Goal: Task Accomplishment & Management: Manage account settings

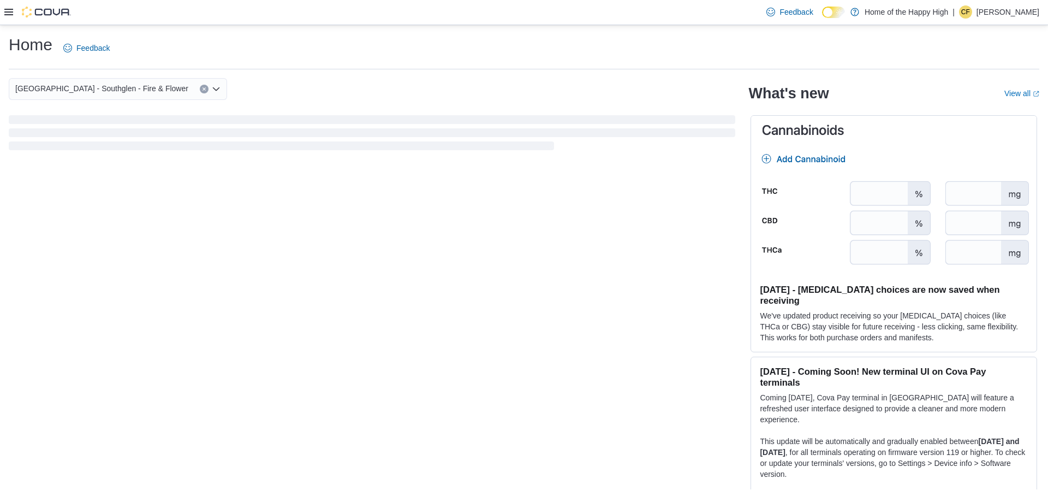
click at [1002, 13] on p "Chelsea Fillion" at bounding box center [1008, 11] width 63 height 13
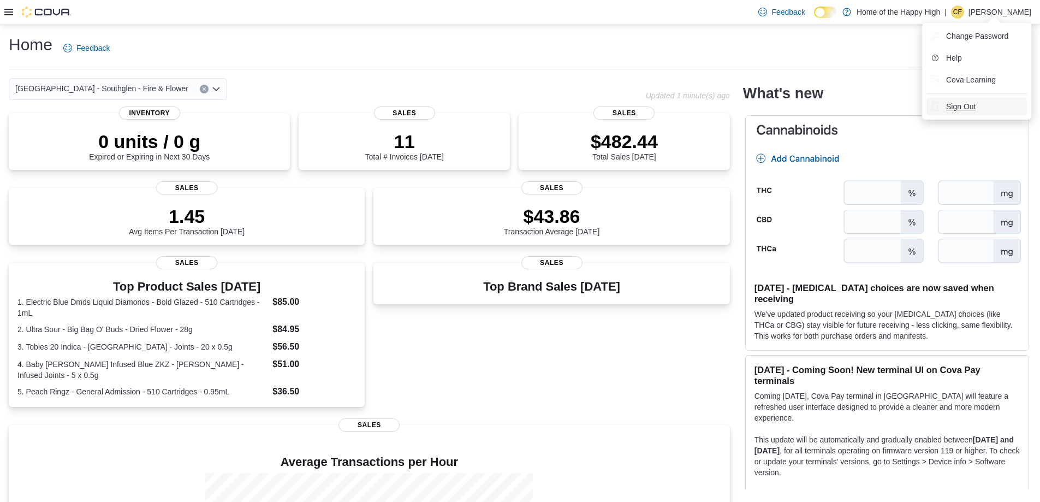
click at [954, 105] on span "Sign Out" at bounding box center [960, 106] width 29 height 11
